Goal: Task Accomplishment & Management: Complete application form

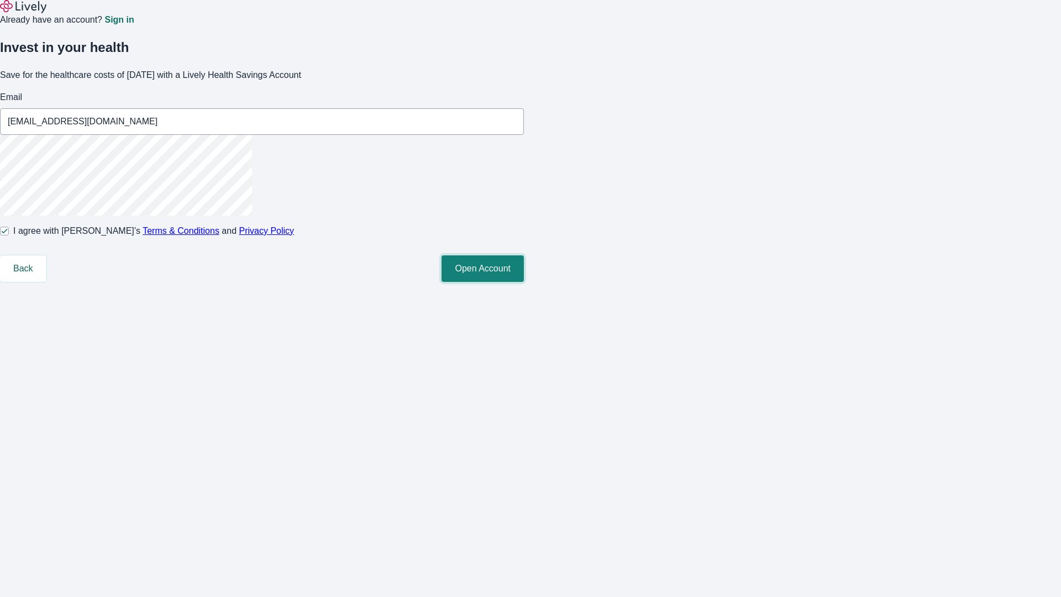
click at [524, 282] on button "Open Account" at bounding box center [482, 268] width 82 height 27
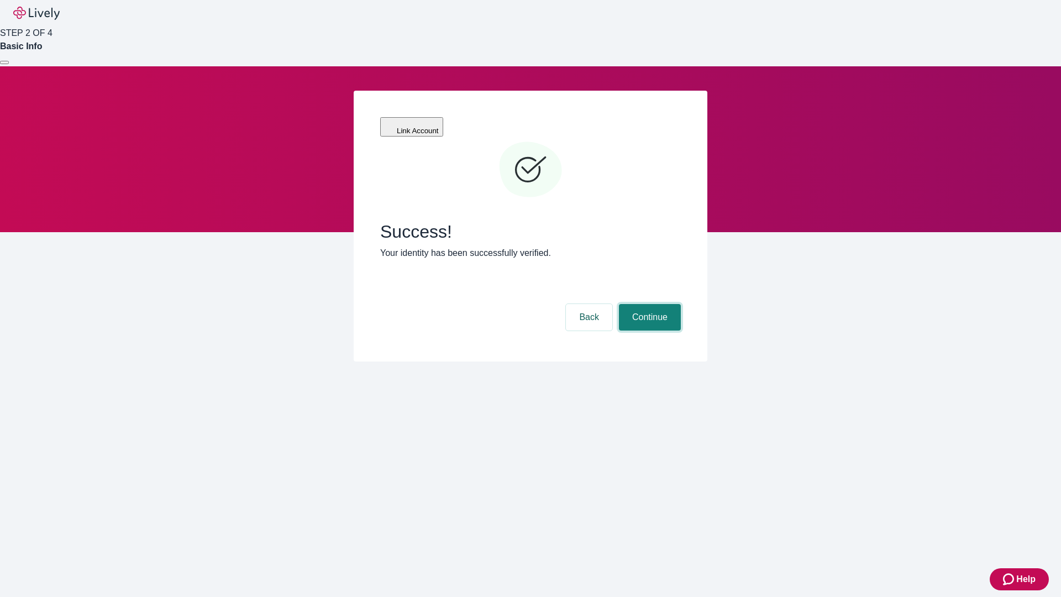
click at [648, 304] on button "Continue" at bounding box center [650, 317] width 62 height 27
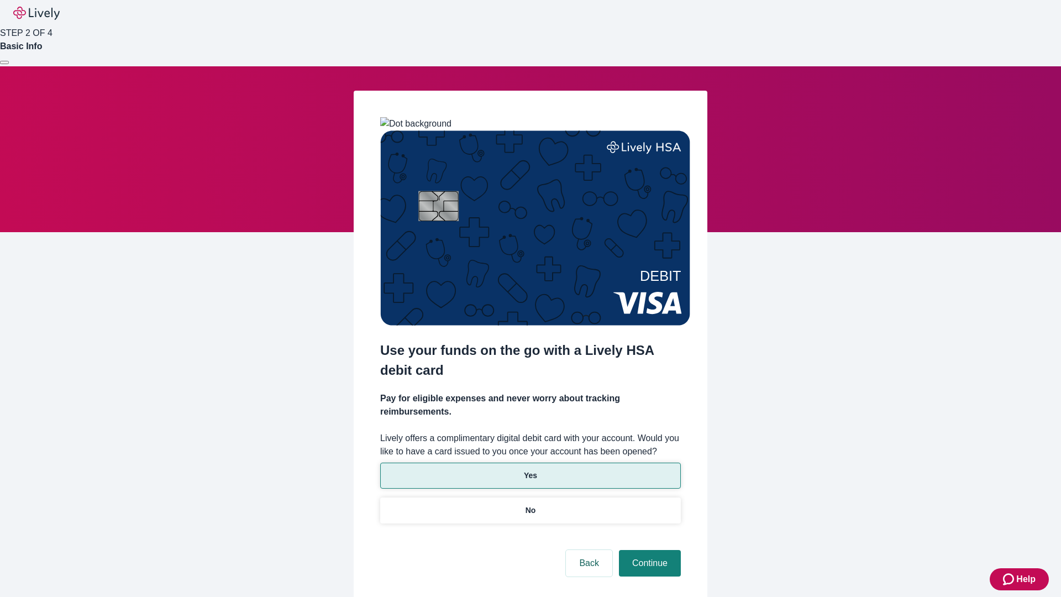
click at [530, 470] on p "Yes" at bounding box center [530, 476] width 13 height 12
click at [648, 550] on button "Continue" at bounding box center [650, 563] width 62 height 27
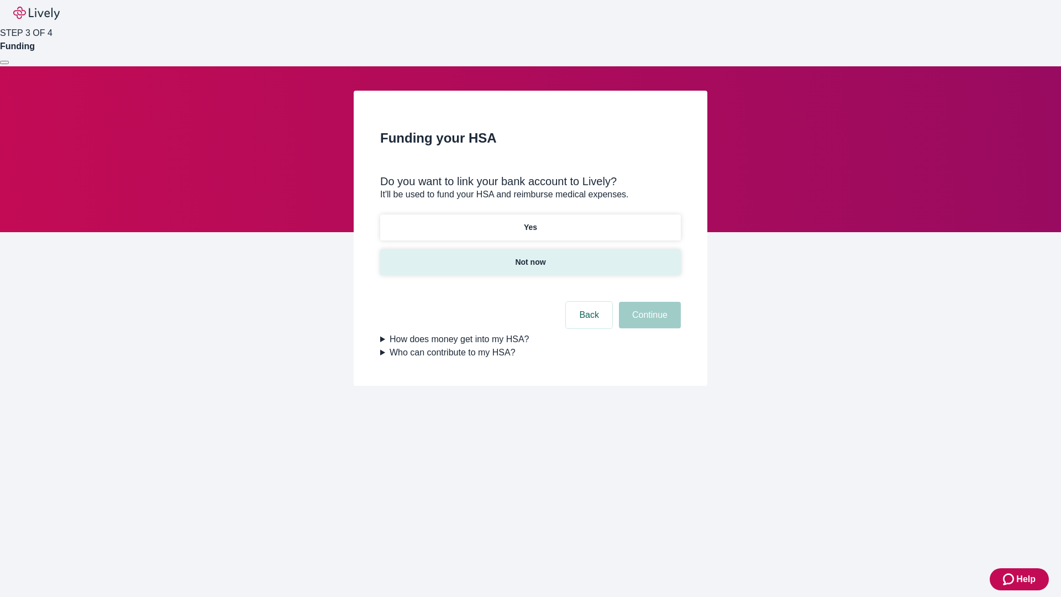
click at [530, 256] on p "Not now" at bounding box center [530, 262] width 30 height 12
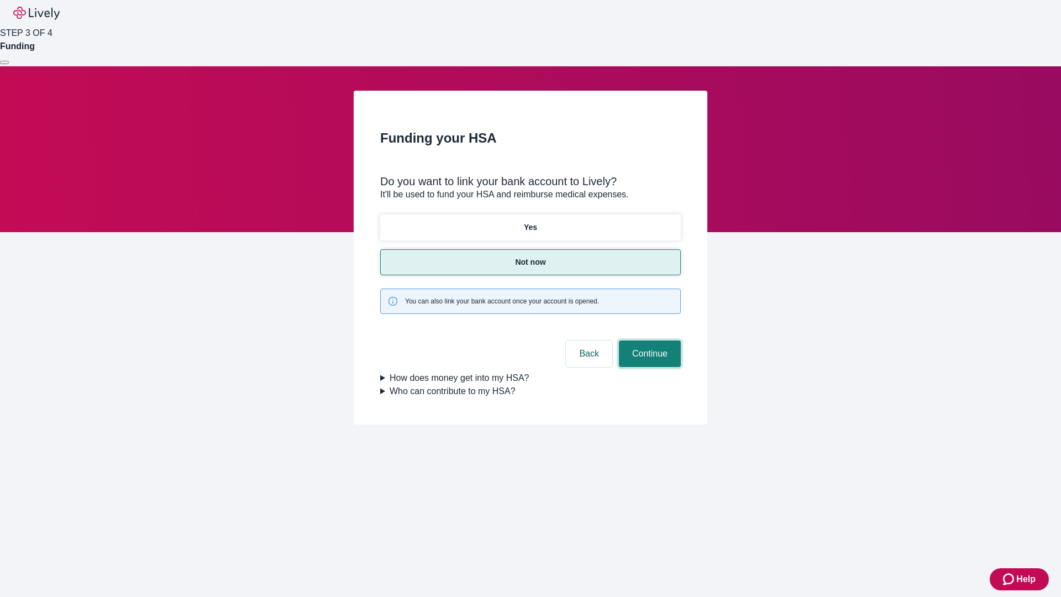
click at [648, 340] on button "Continue" at bounding box center [650, 353] width 62 height 27
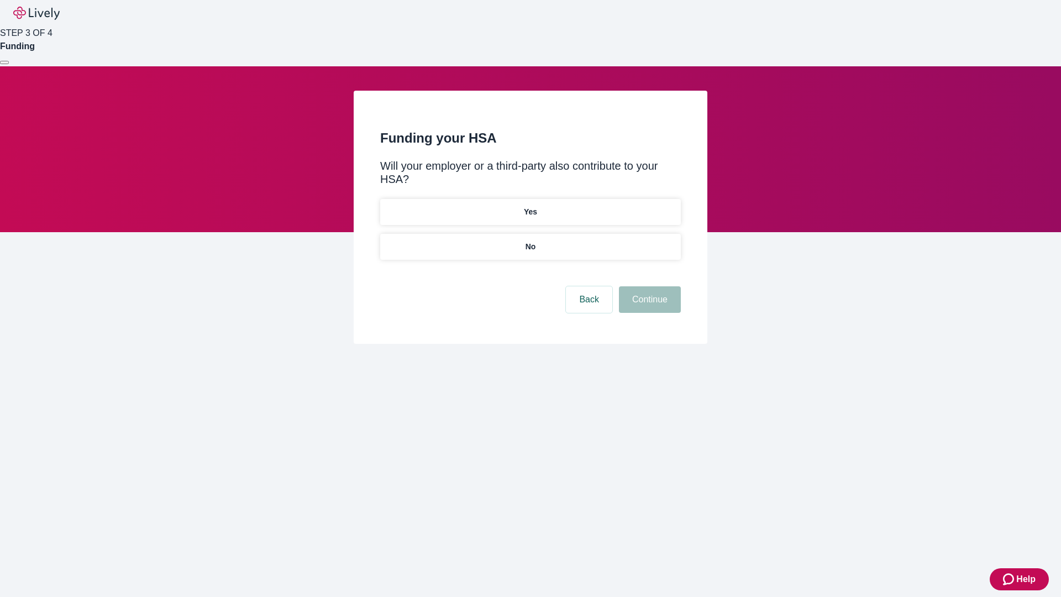
click at [530, 241] on p "No" at bounding box center [530, 247] width 10 height 12
click at [648, 286] on button "Continue" at bounding box center [650, 299] width 62 height 27
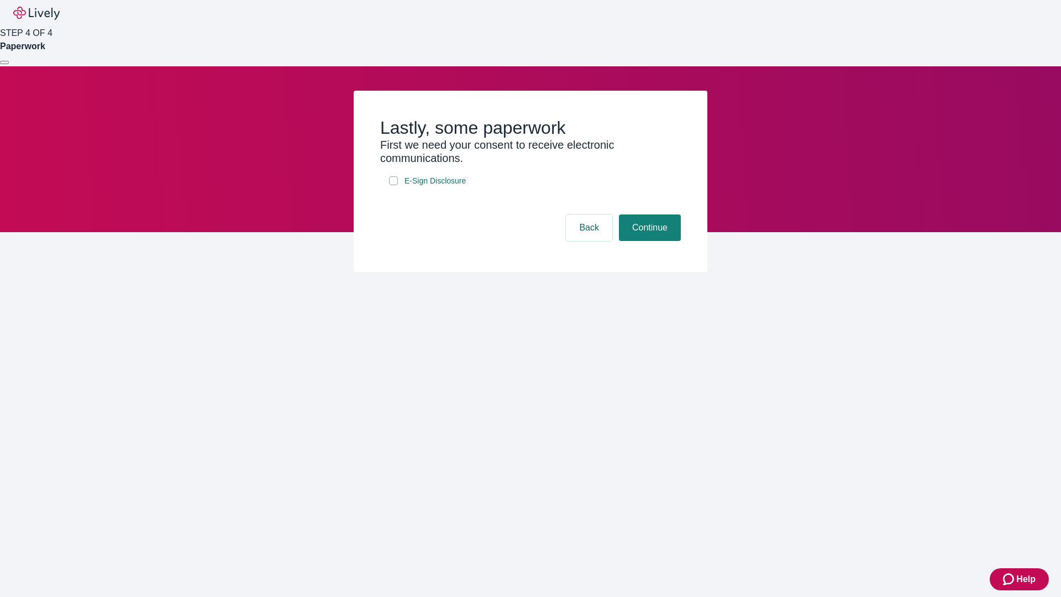
click at [393, 185] on input "E-Sign Disclosure" at bounding box center [393, 180] width 9 height 9
checkbox input "true"
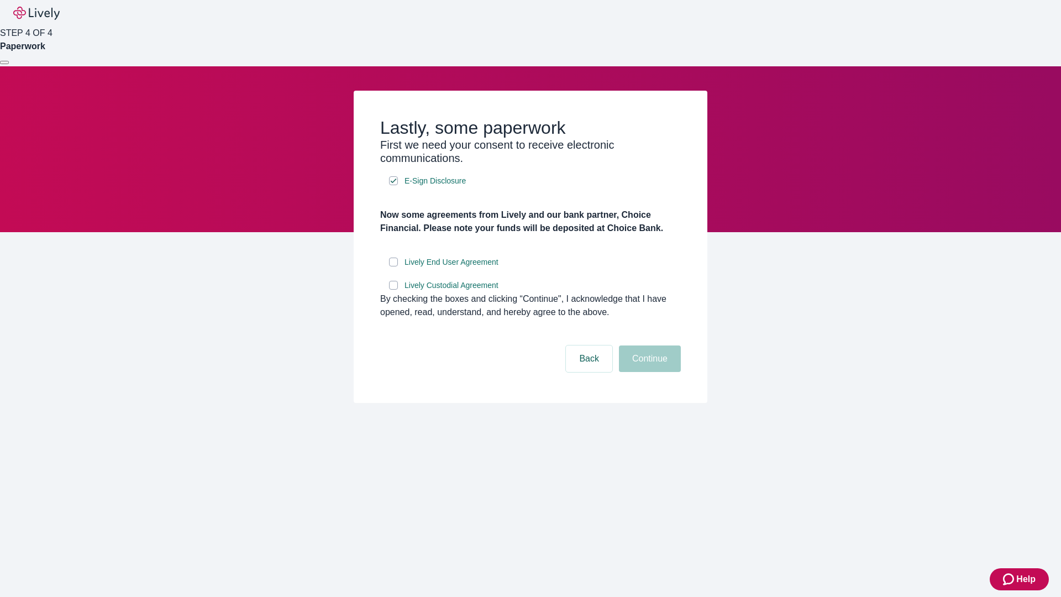
click at [393, 266] on input "Lively End User Agreement" at bounding box center [393, 261] width 9 height 9
checkbox input "true"
click at [393, 290] on input "Lively Custodial Agreement" at bounding box center [393, 285] width 9 height 9
checkbox input "true"
click at [648, 372] on button "Continue" at bounding box center [650, 358] width 62 height 27
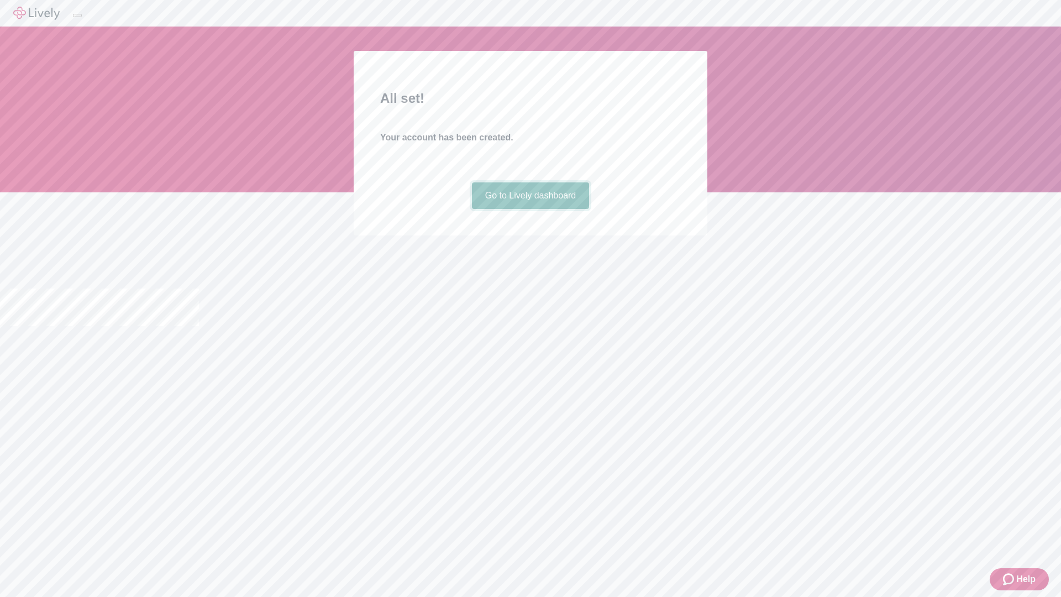
click at [530, 209] on link "Go to Lively dashboard" at bounding box center [531, 195] width 118 height 27
